Goal: Contribute content: Add original content to the website for others to see

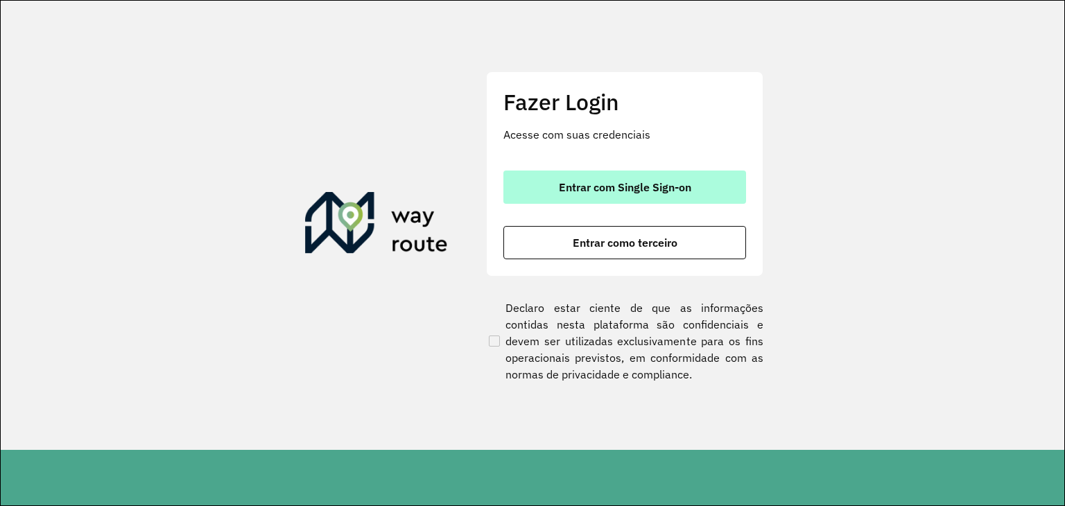
click at [582, 194] on button "Entrar com Single Sign-on" at bounding box center [624, 187] width 243 height 33
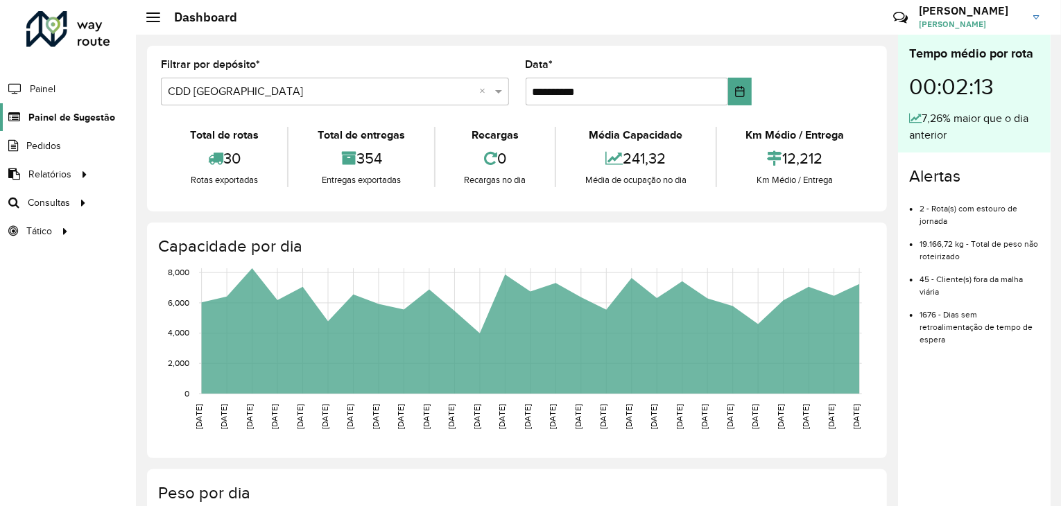
click at [61, 110] on span "Painel de Sugestão" at bounding box center [71, 117] width 87 height 15
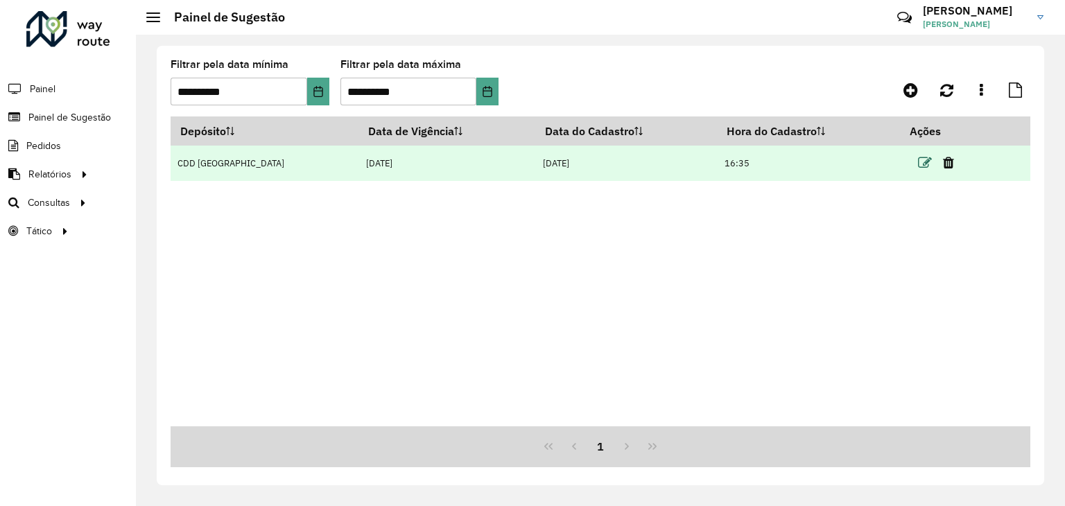
click at [918, 159] on icon at bounding box center [925, 163] width 14 height 14
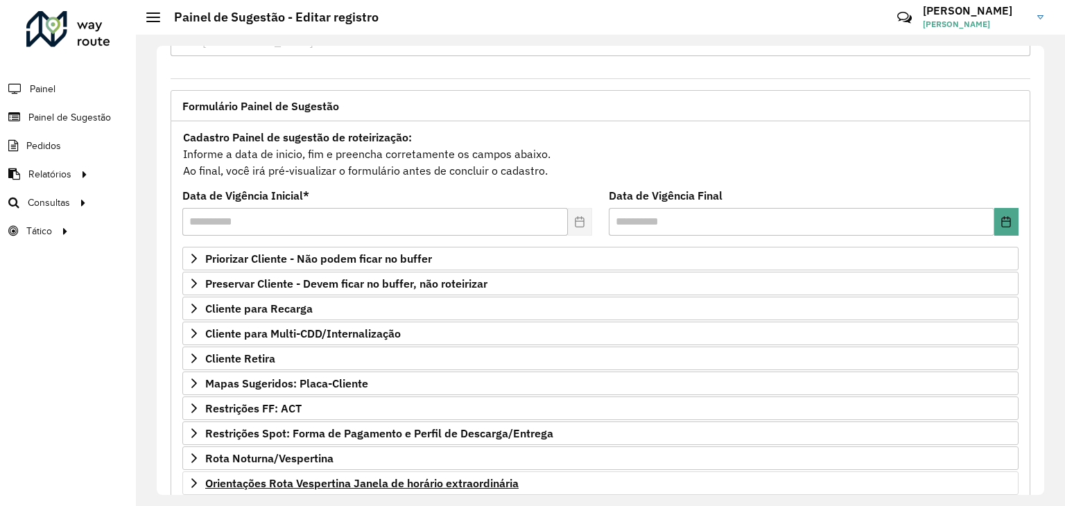
scroll to position [180, 0]
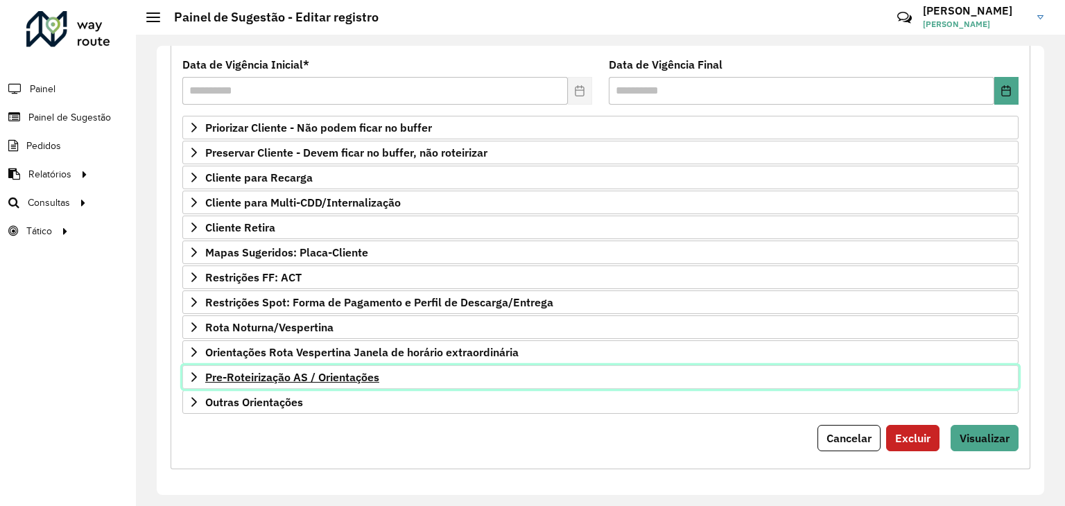
click at [352, 372] on span "Pre-Roteirização AS / Orientações" at bounding box center [292, 377] width 174 height 11
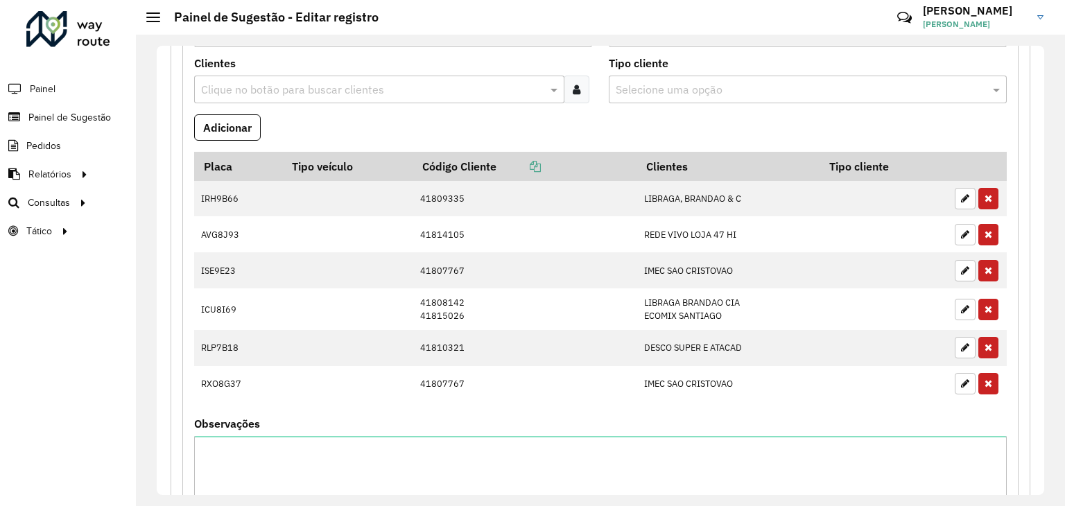
scroll to position [666, 0]
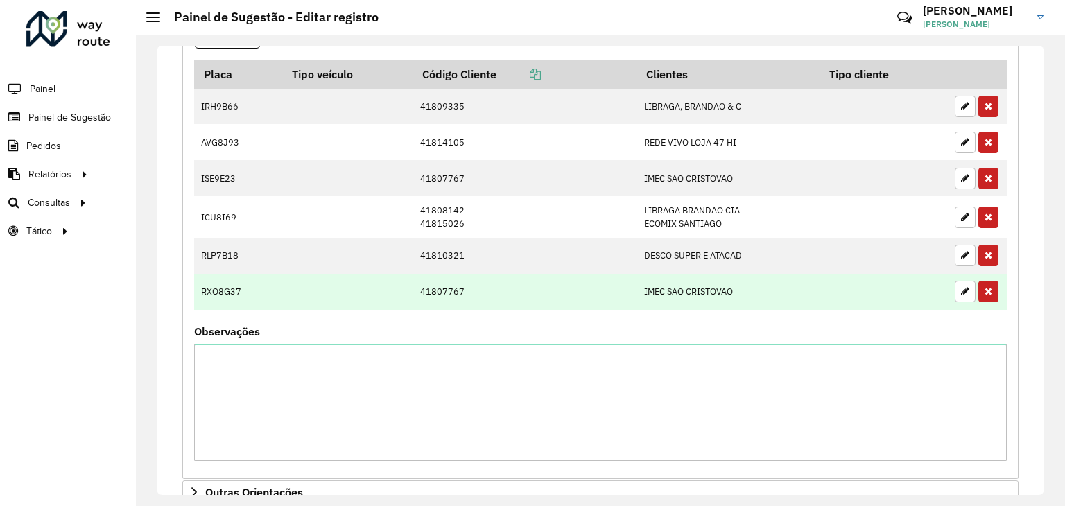
click at [288, 295] on td at bounding box center [348, 292] width 130 height 36
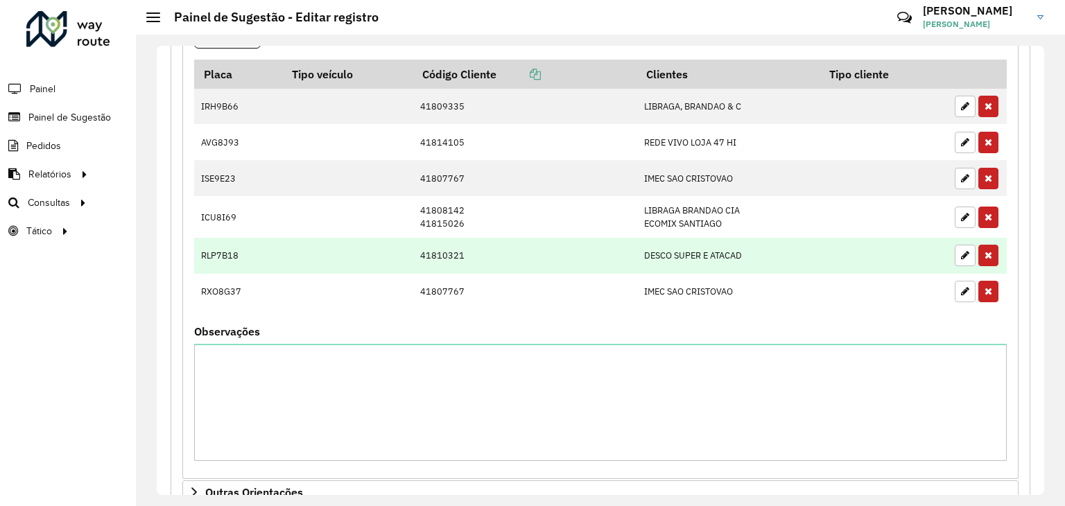
click at [307, 253] on td at bounding box center [348, 256] width 130 height 36
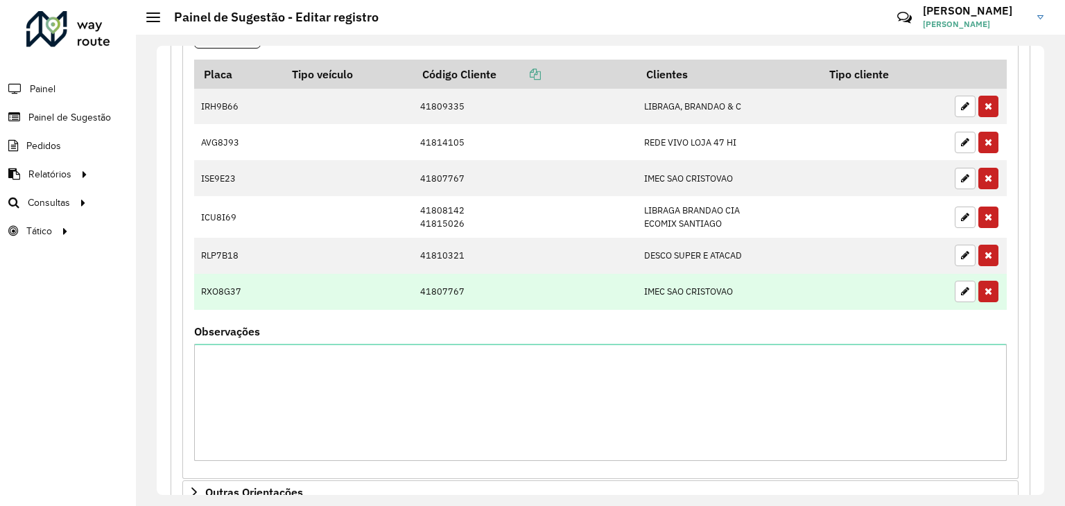
click at [306, 279] on td at bounding box center [348, 292] width 130 height 36
click at [317, 278] on td at bounding box center [348, 292] width 130 height 36
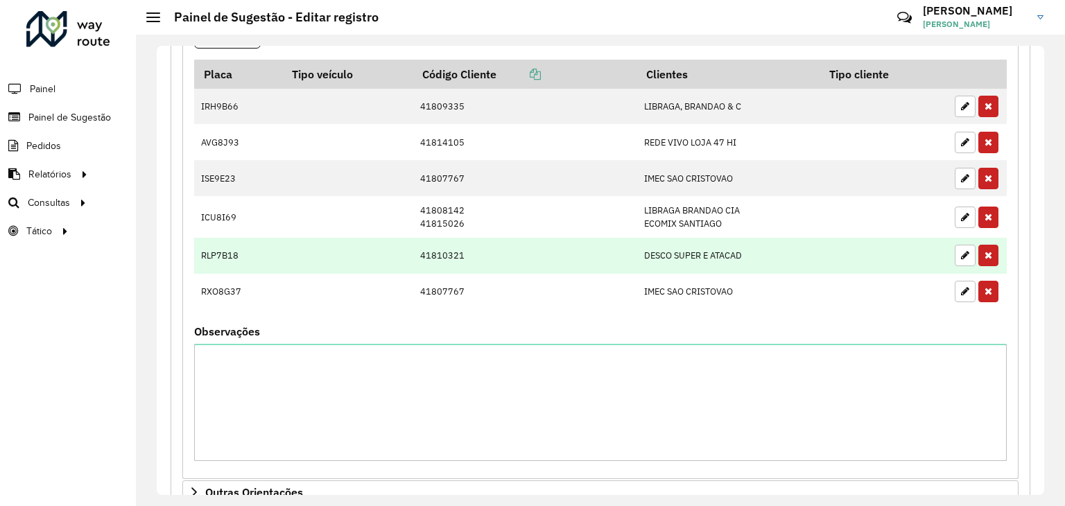
click at [324, 254] on td at bounding box center [348, 256] width 130 height 36
click at [961, 255] on button "button" at bounding box center [965, 255] width 21 height 21
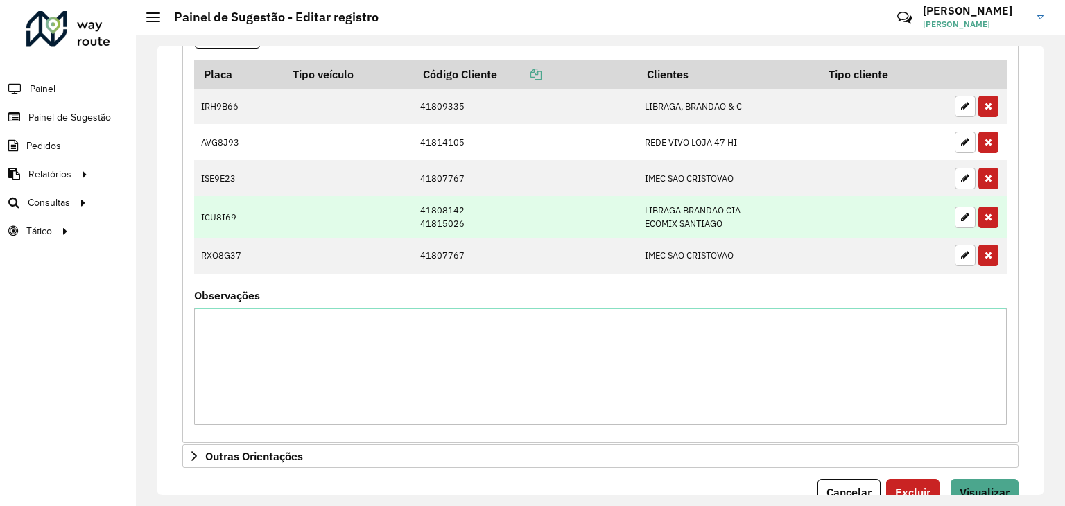
scroll to position [458, 0]
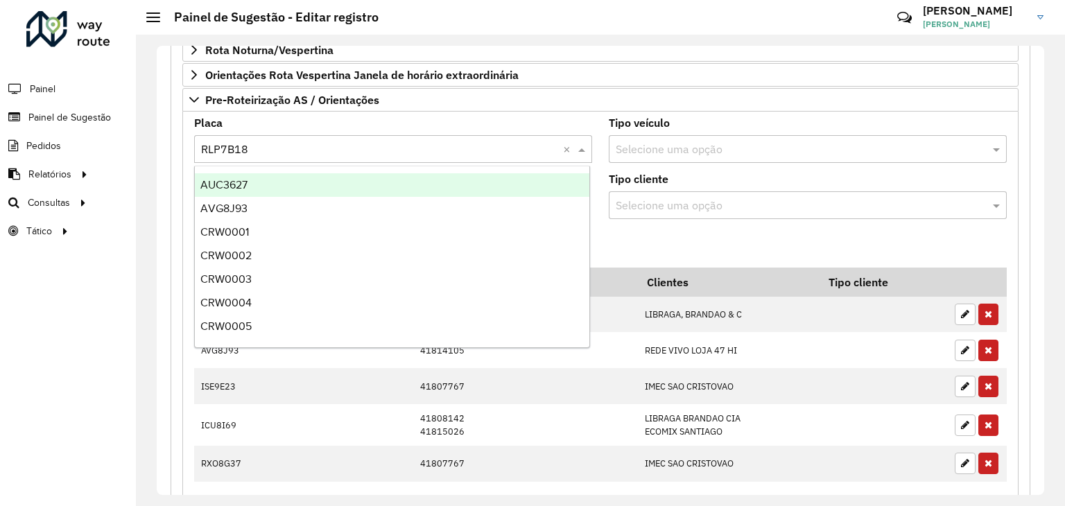
click at [261, 148] on input "text" at bounding box center [379, 149] width 356 height 17
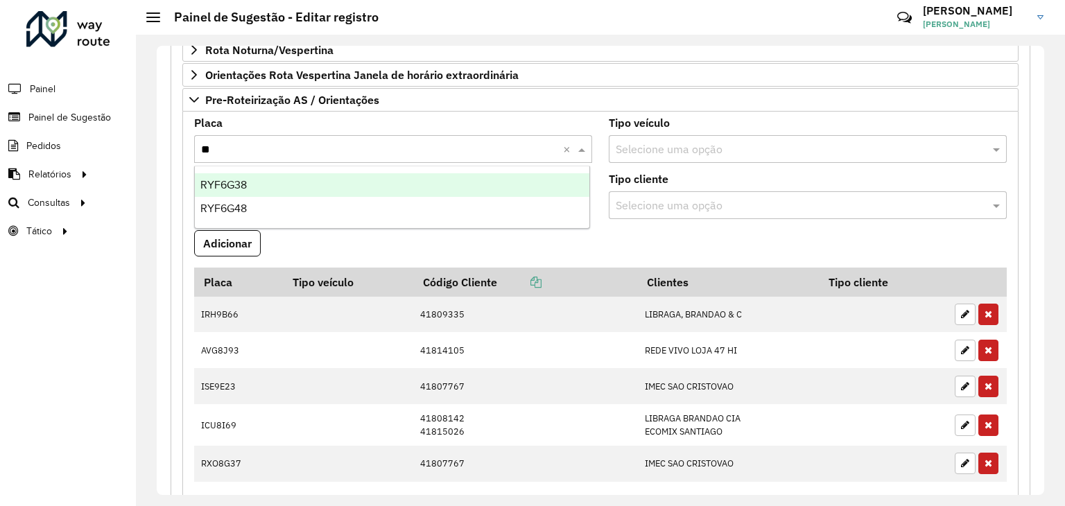
type input "***"
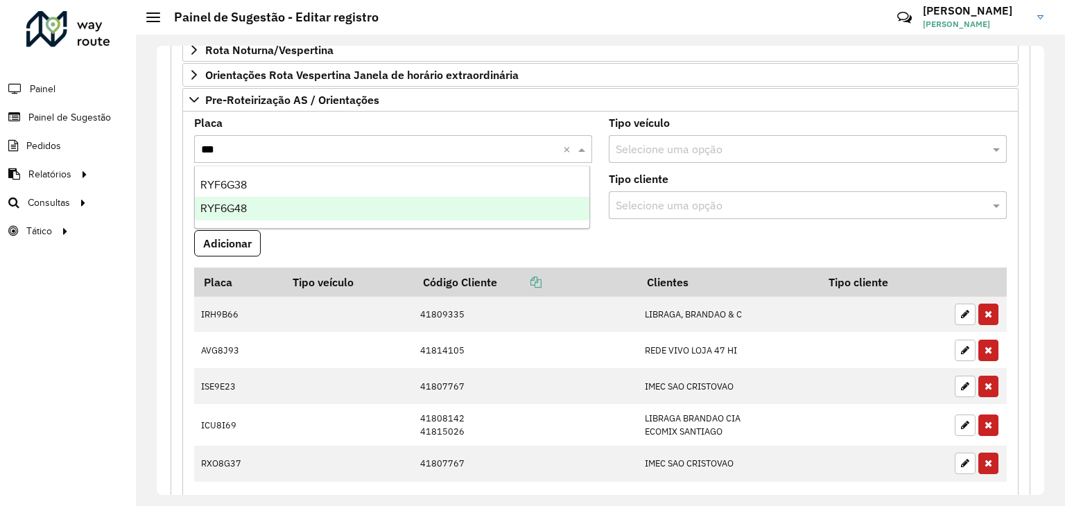
click at [276, 200] on div "RYF6G48" at bounding box center [392, 209] width 395 height 24
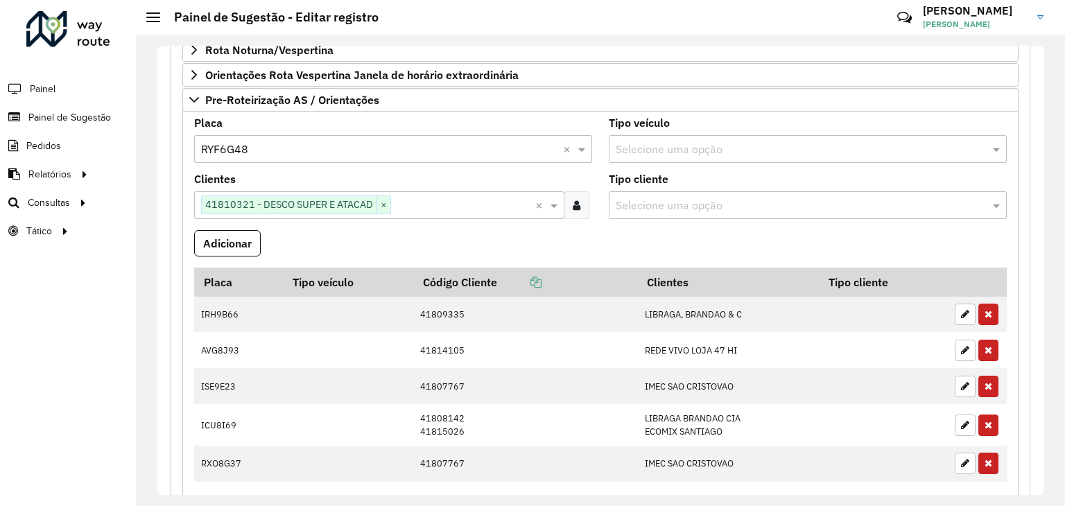
click at [174, 216] on div "**********" at bounding box center [601, 222] width 860 height 1019
click at [226, 234] on button "Adicionar" at bounding box center [227, 243] width 67 height 26
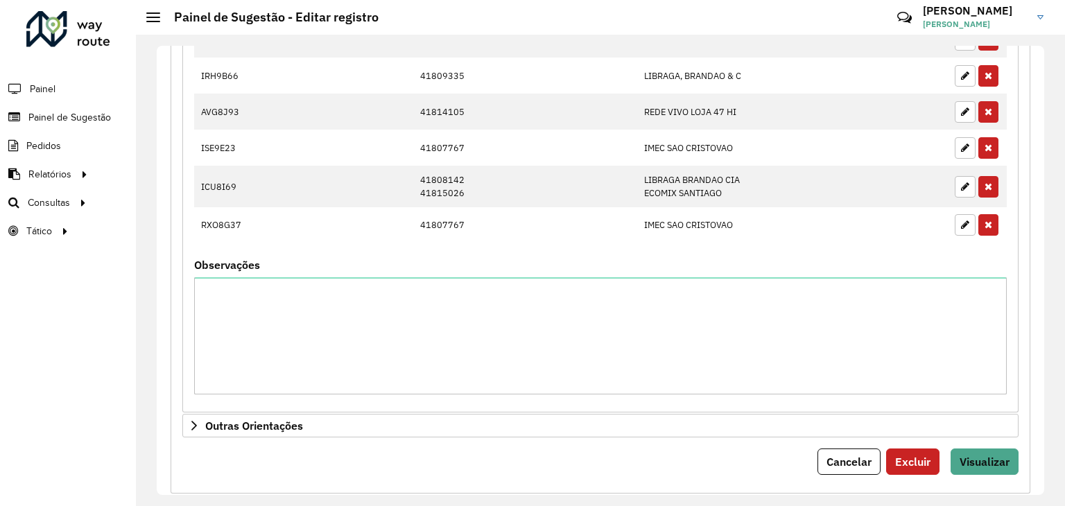
scroll to position [755, 0]
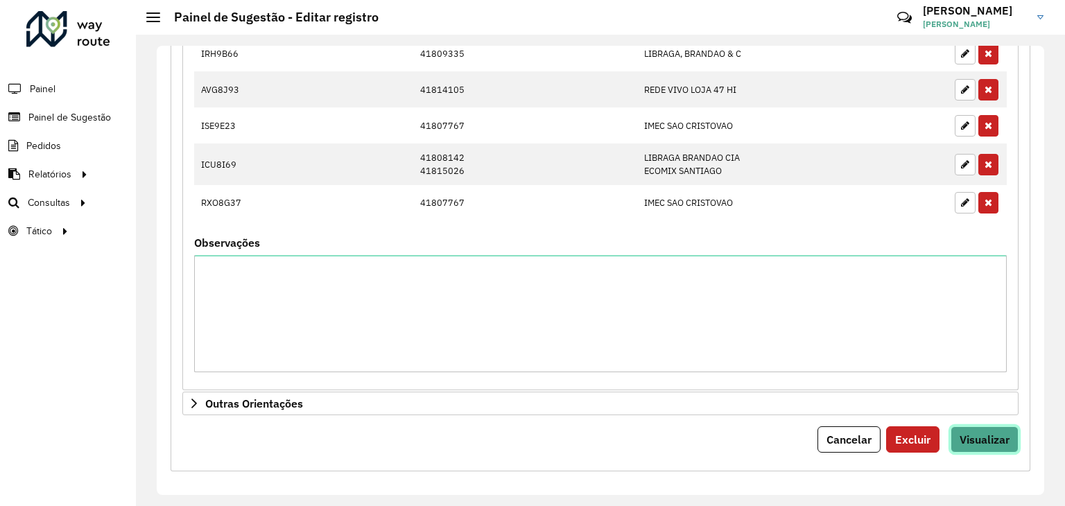
click at [975, 434] on span "Visualizar" at bounding box center [985, 440] width 50 height 14
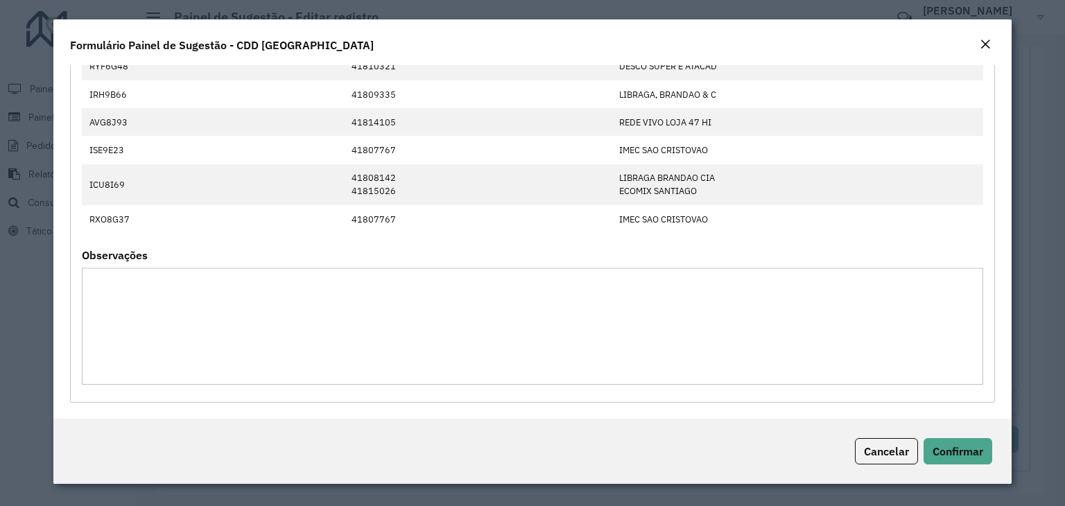
scroll to position [134, 0]
click at [966, 445] on span "Confirmar" at bounding box center [958, 452] width 51 height 14
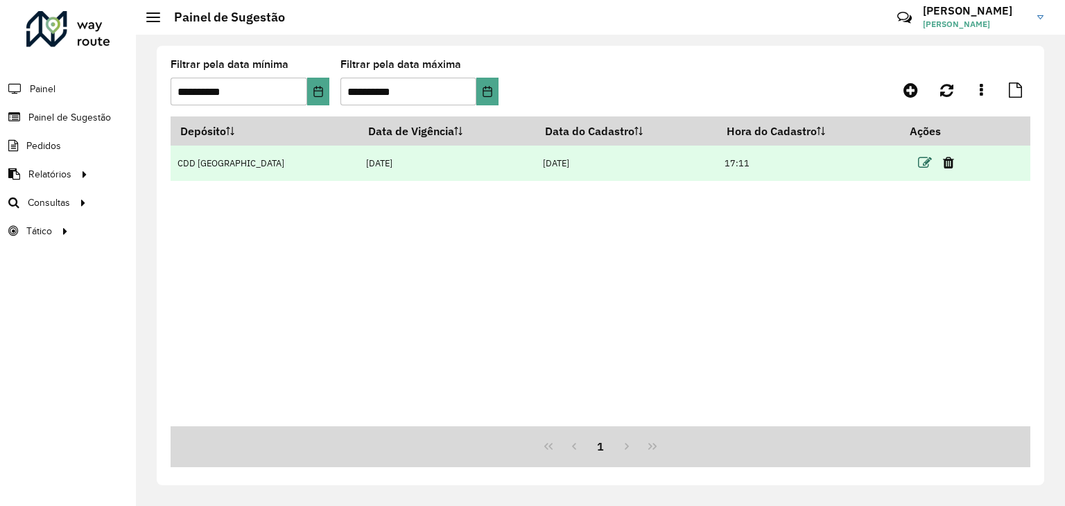
click at [925, 159] on icon at bounding box center [925, 163] width 14 height 14
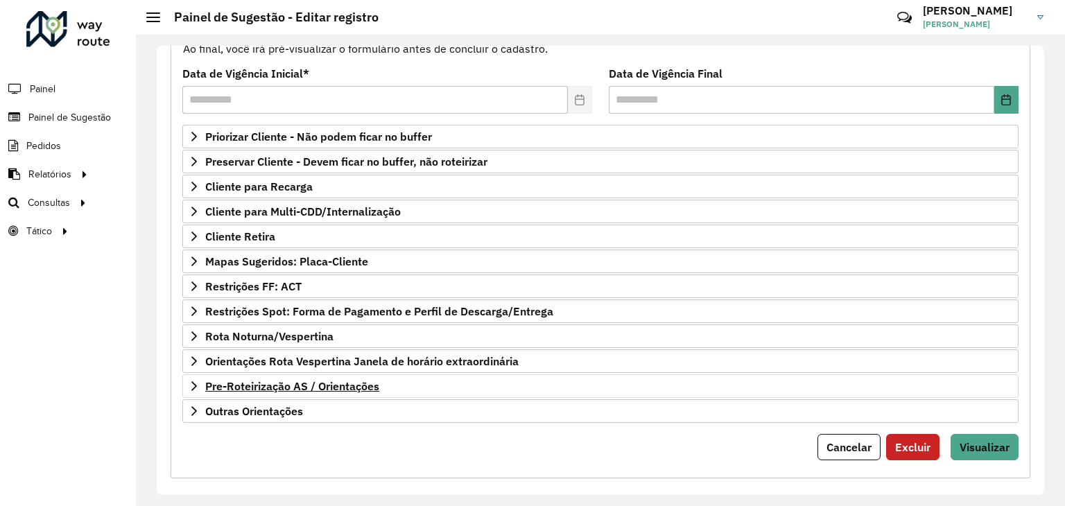
scroll to position [180, 0]
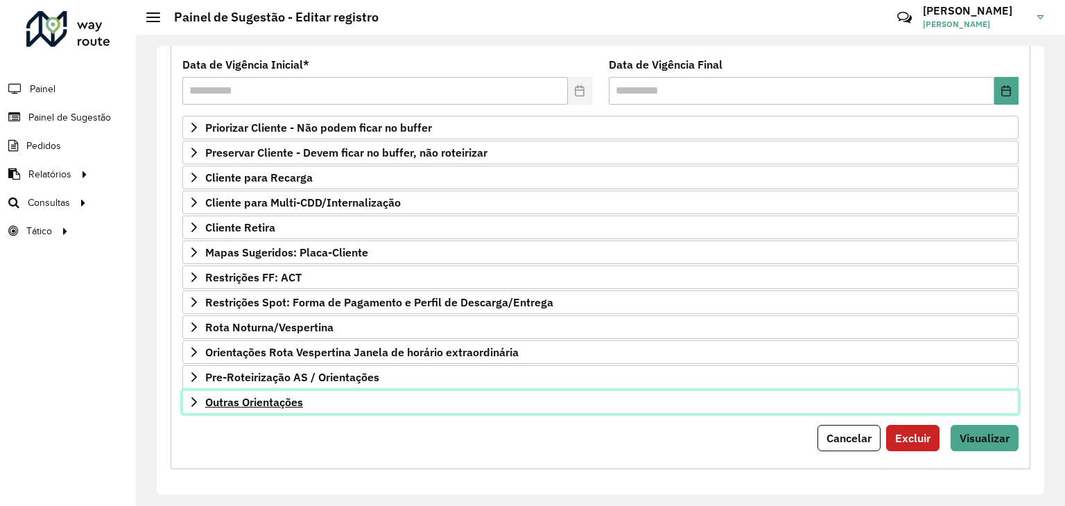
click at [268, 406] on link "Outras Orientações" at bounding box center [600, 402] width 836 height 24
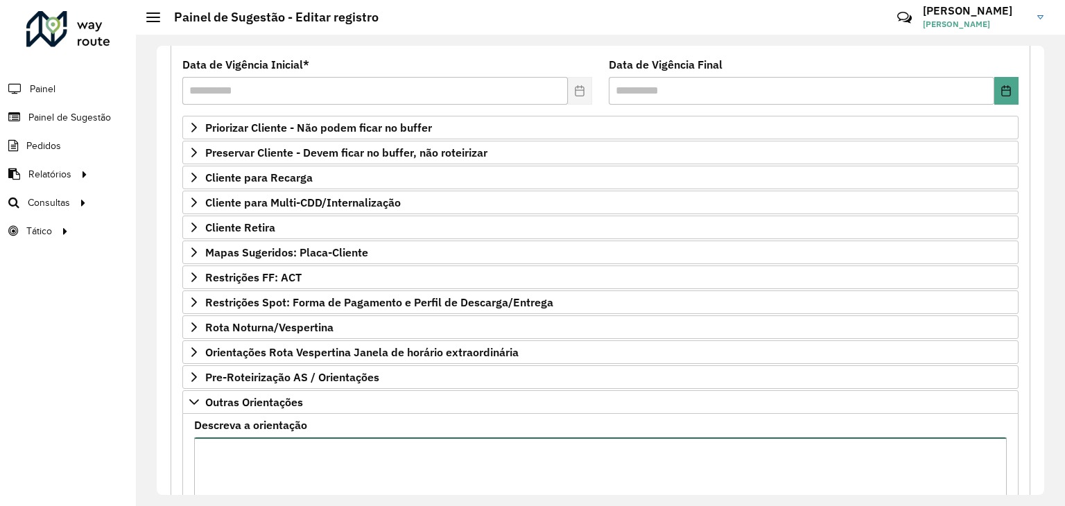
click at [307, 445] on textarea "Descreva a orientação" at bounding box center [600, 496] width 813 height 117
type textarea "**********"
click at [280, 248] on span "Mapas Sugeridos: Placa-Cliente" at bounding box center [286, 252] width 163 height 11
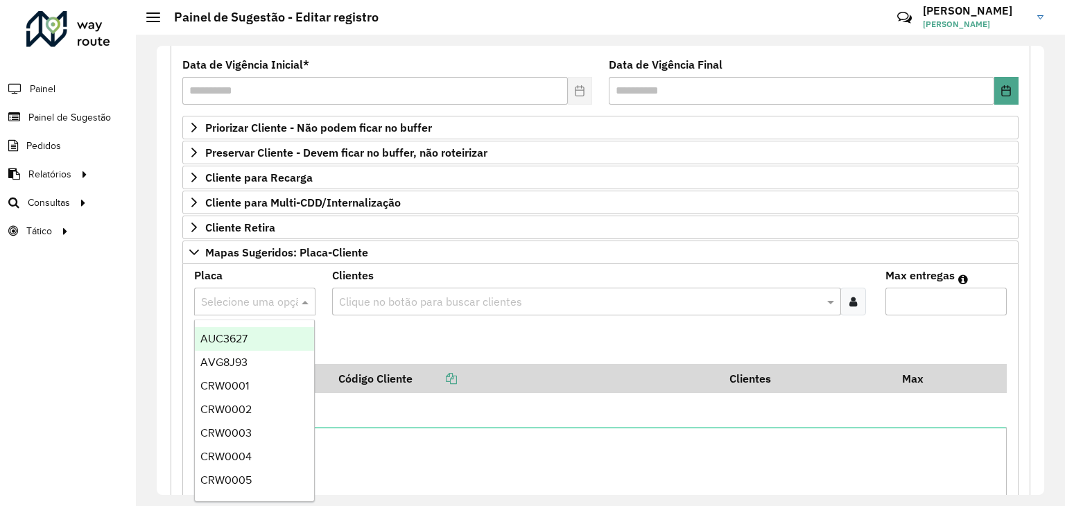
click at [264, 290] on div "Selecione uma opção" at bounding box center [254, 302] width 121 height 28
type input "***"
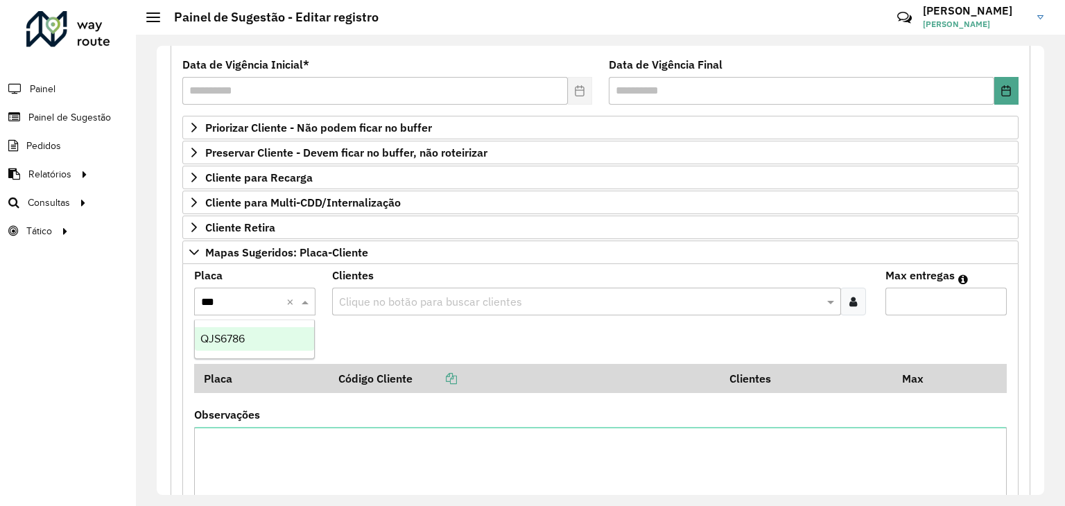
click at [259, 350] on div "QJS6786" at bounding box center [255, 339] width 120 height 24
click at [370, 295] on input "text" at bounding box center [580, 302] width 488 height 17
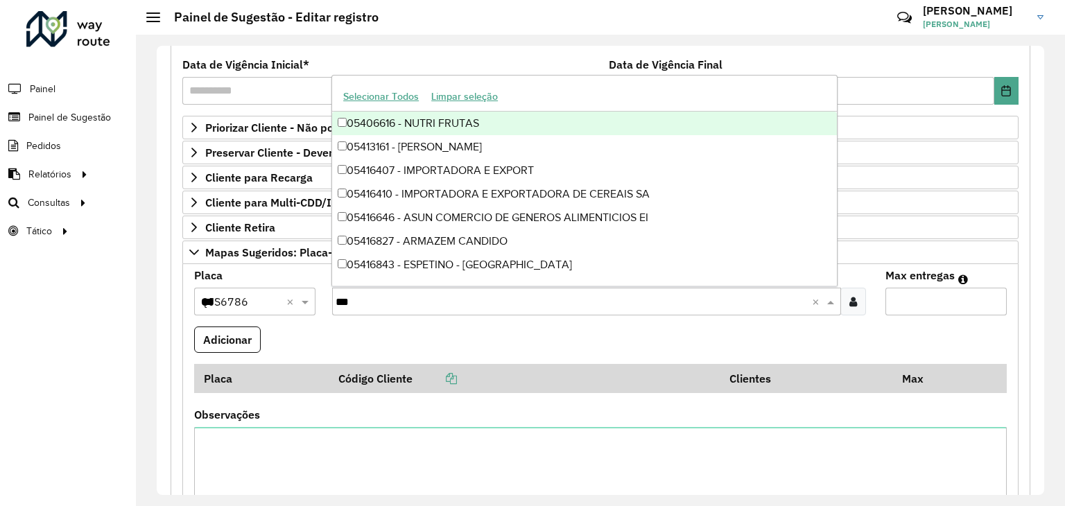
type input "****"
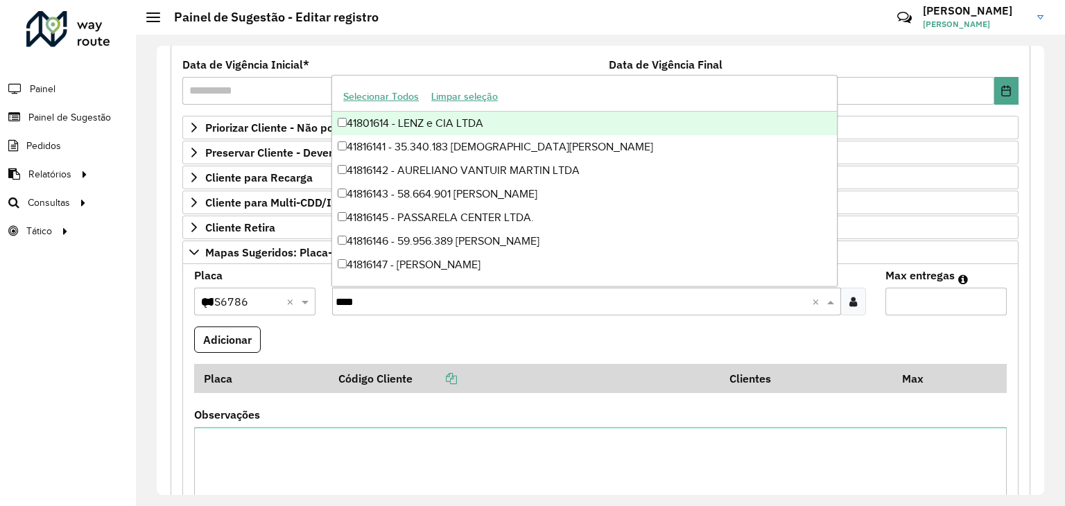
click at [403, 119] on div "41801614 - LENZ e CIA LTDA" at bounding box center [584, 124] width 505 height 24
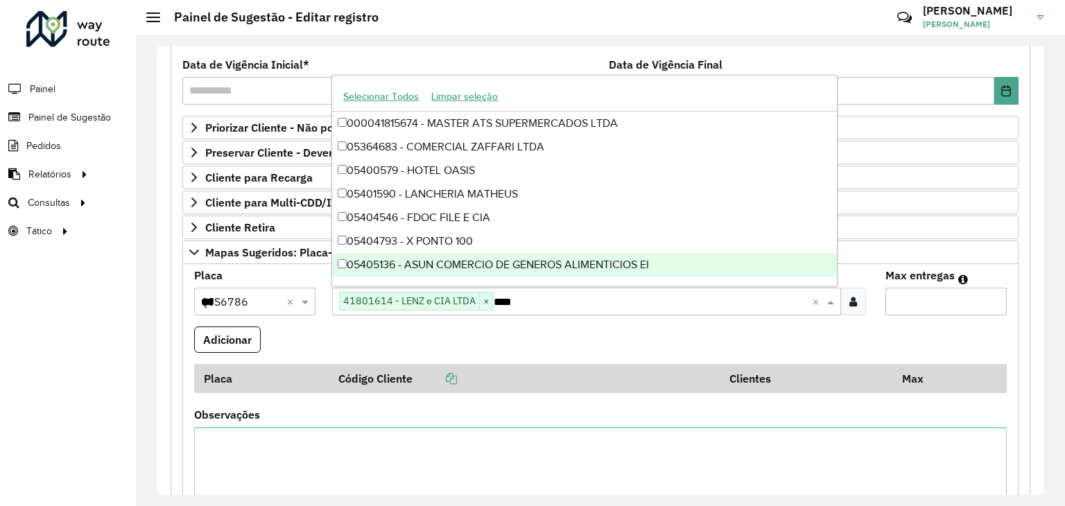
click at [322, 342] on formly-field "Adicionar" at bounding box center [600, 345] width 829 height 37
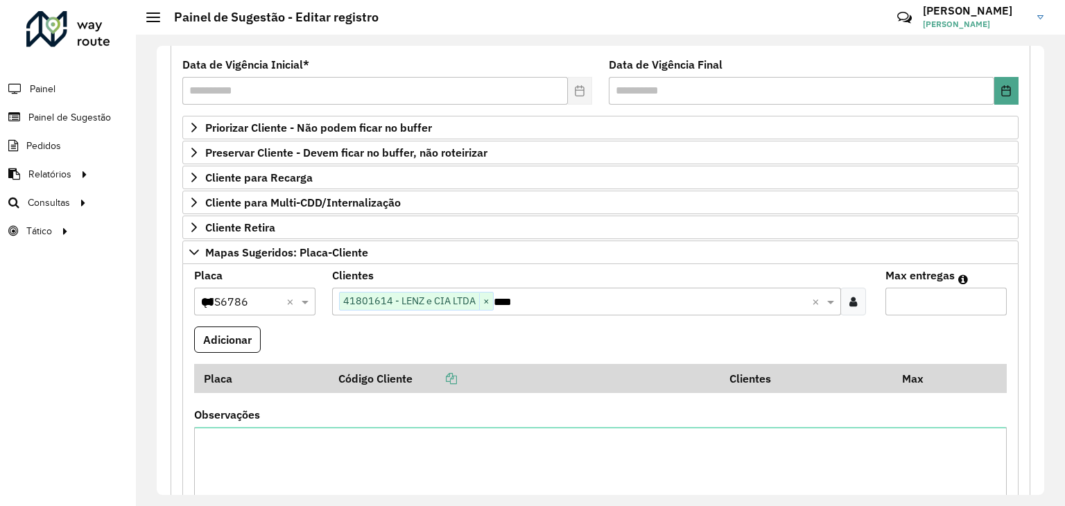
click at [931, 300] on input "Max entregas" at bounding box center [946, 302] width 121 height 28
type input "*"
click at [242, 329] on button "Adicionar" at bounding box center [227, 340] width 67 height 26
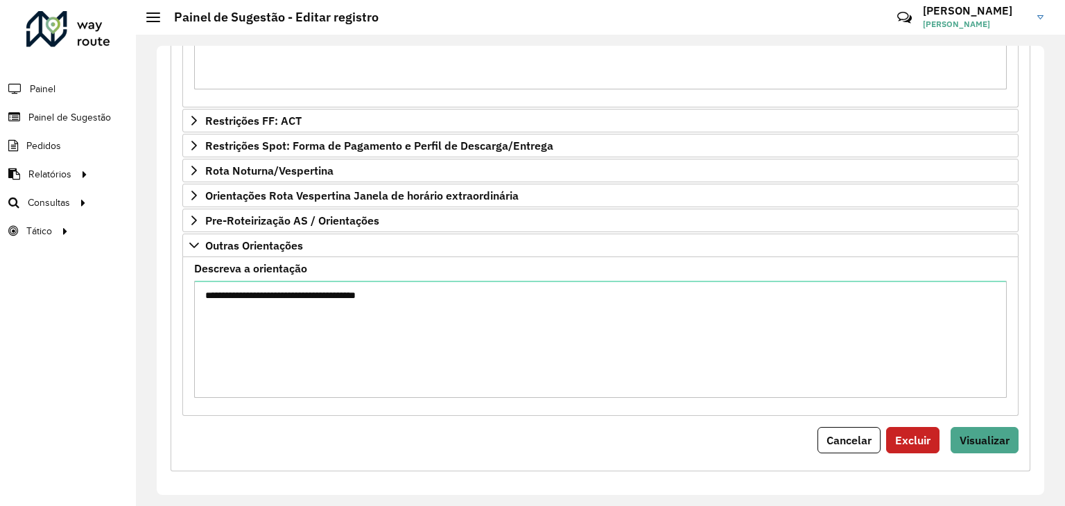
scroll to position [674, 0]
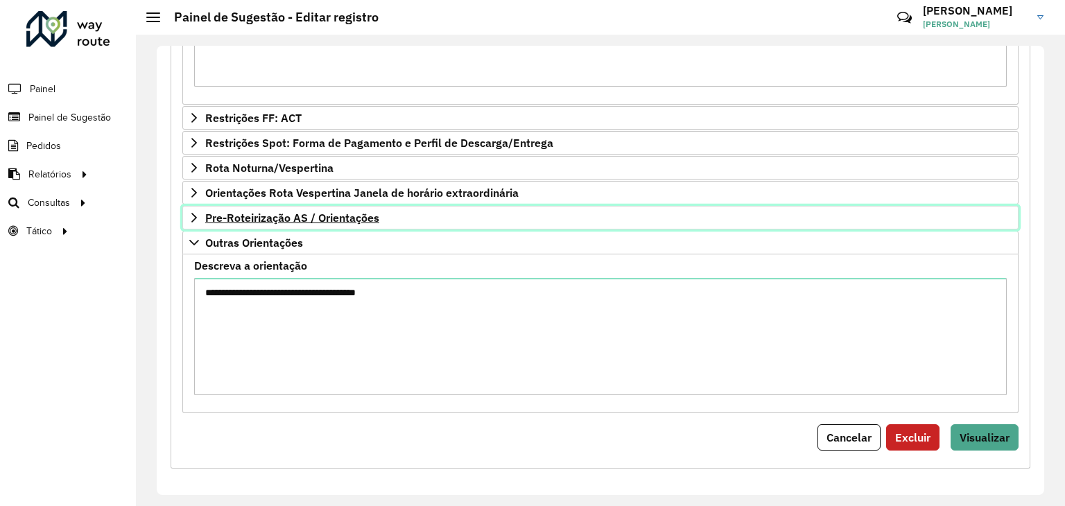
click at [250, 212] on span "Pre-Roteirização AS / Orientações" at bounding box center [292, 217] width 174 height 11
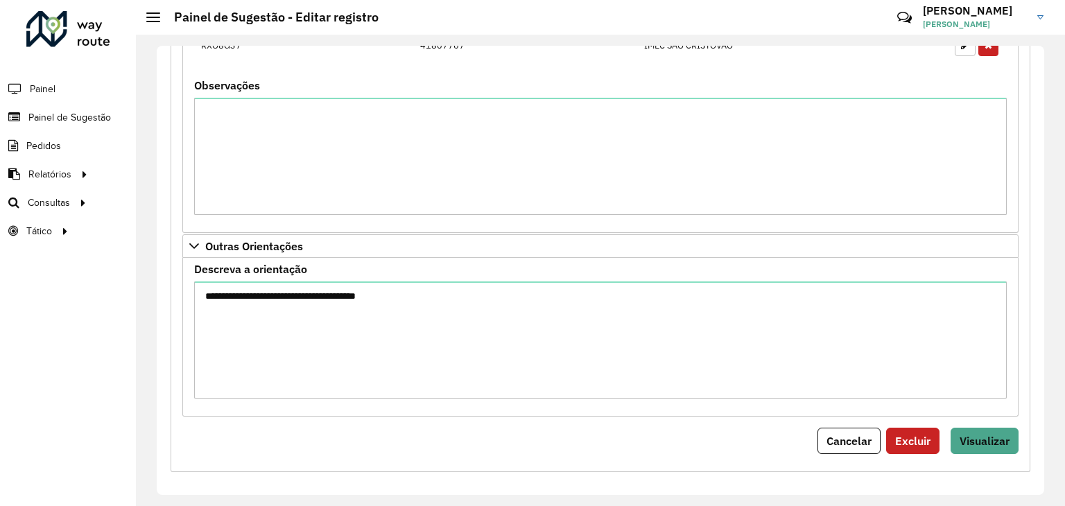
scroll to position [1248, 0]
click at [1007, 427] on button "Visualizar" at bounding box center [985, 440] width 68 height 26
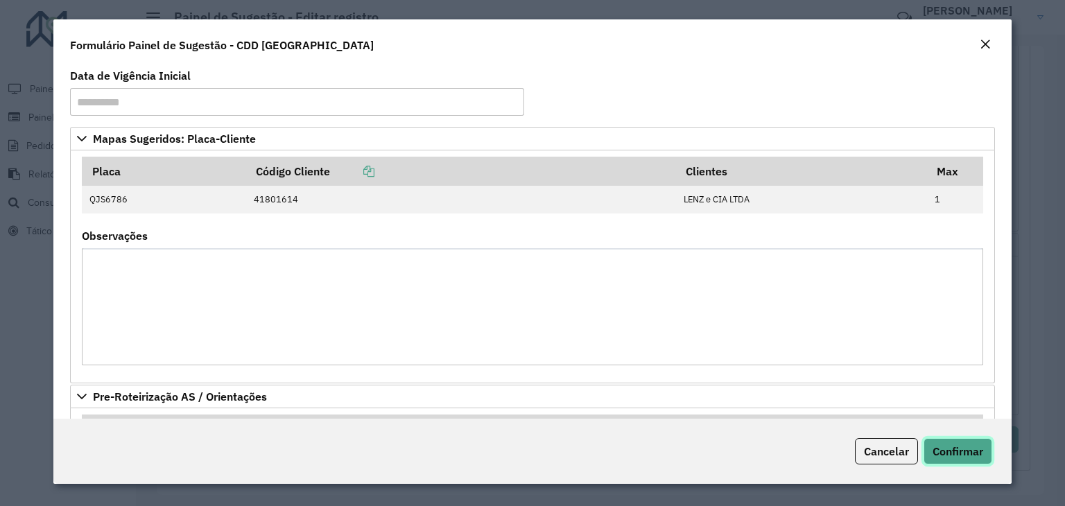
click at [945, 452] on span "Confirmar" at bounding box center [958, 452] width 51 height 14
